Goal: Navigation & Orientation: Find specific page/section

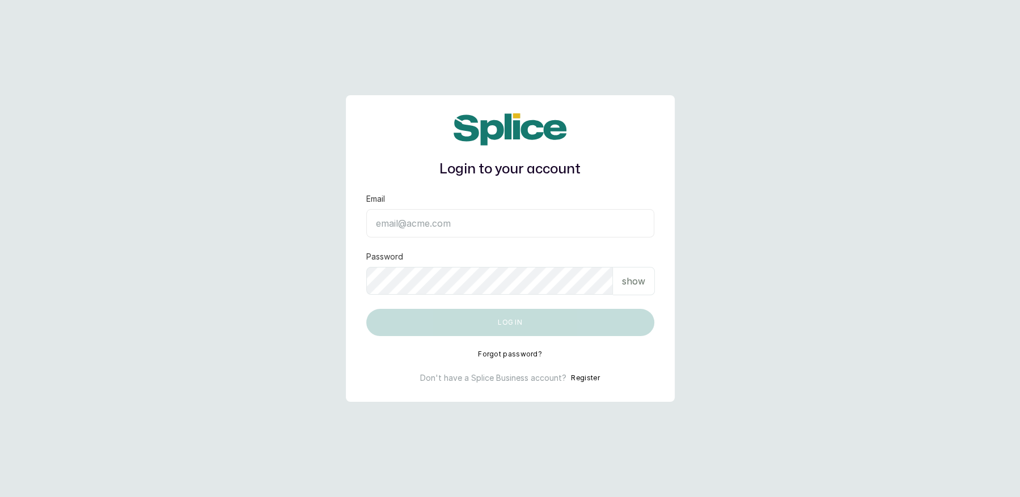
click at [424, 230] on input "Email" at bounding box center [510, 223] width 288 height 28
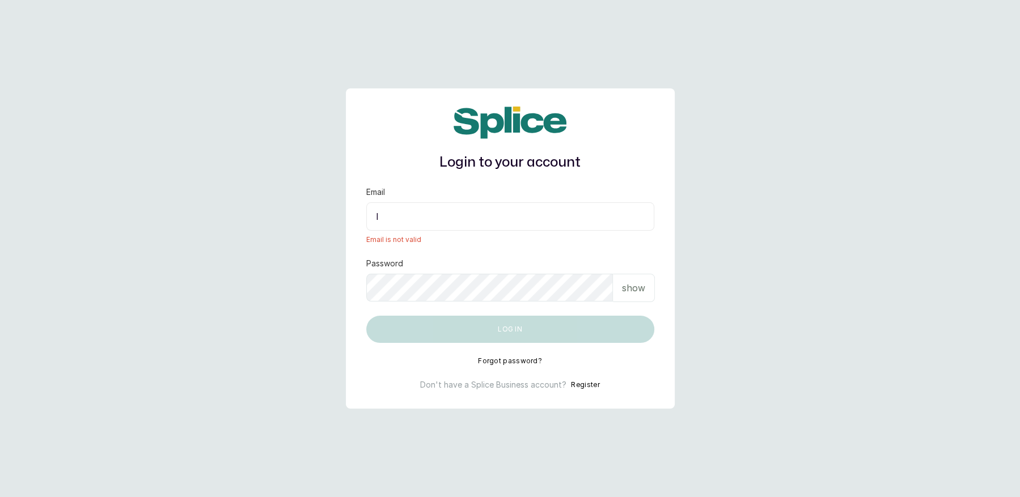
type input "layo@withsplice.com"
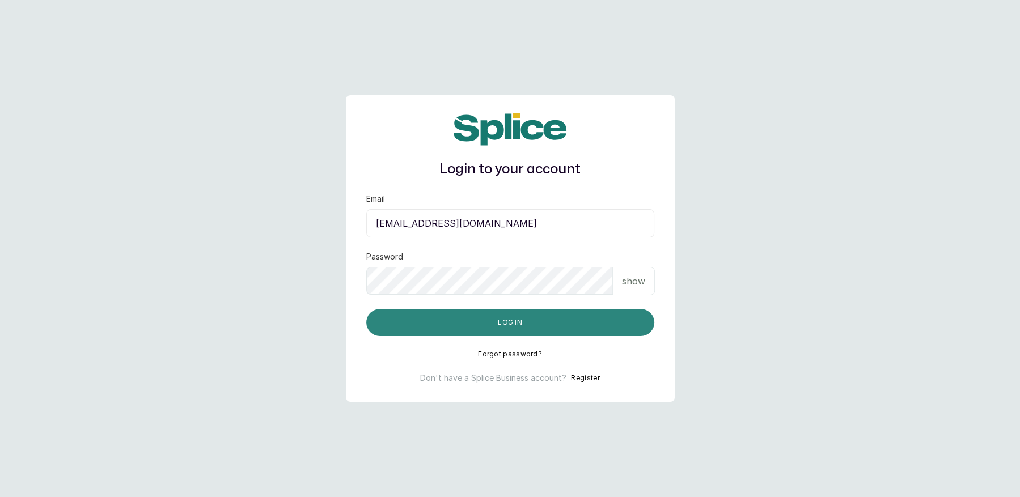
click at [493, 324] on button "Log in" at bounding box center [510, 322] width 288 height 27
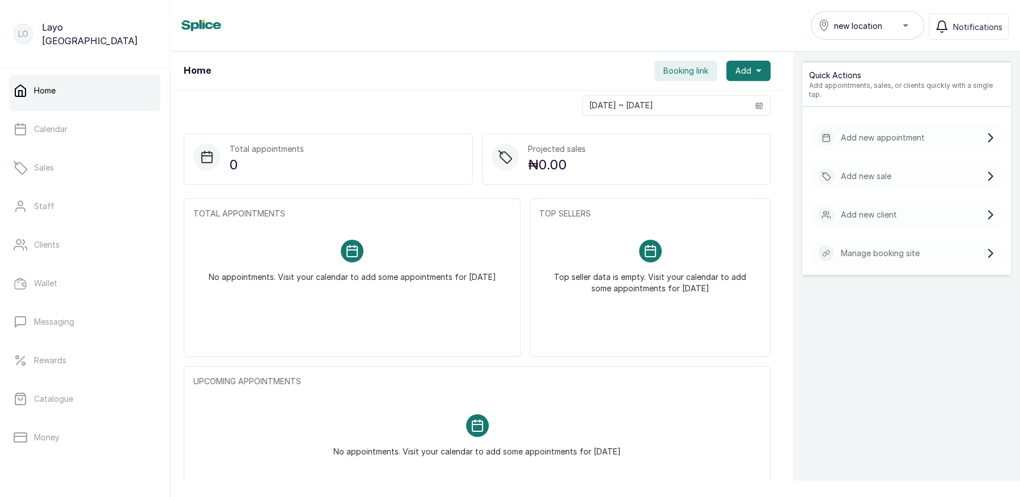
click at [863, 30] on span "new location" at bounding box center [858, 26] width 48 height 12
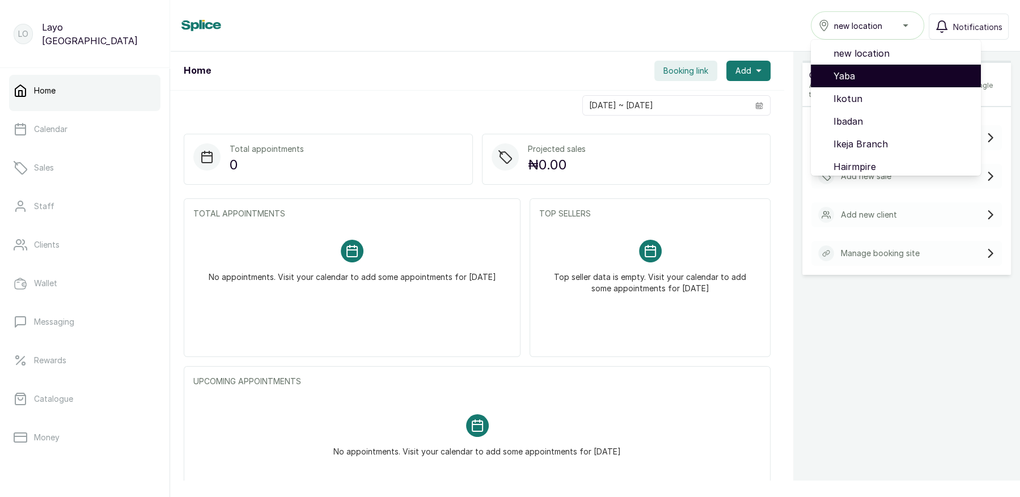
click at [862, 77] on span "Yaba" at bounding box center [902, 76] width 138 height 14
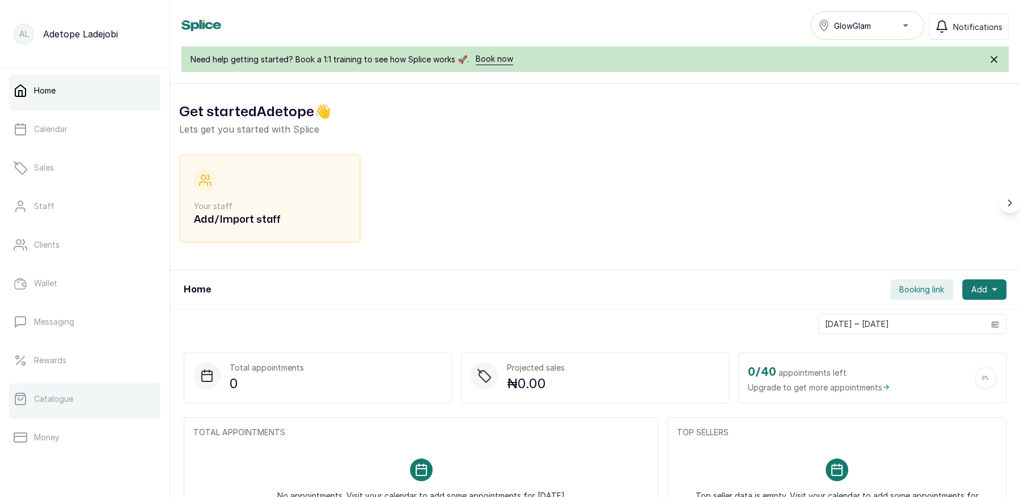
click at [61, 400] on p "Catalogue" at bounding box center [53, 398] width 39 height 11
